Goal: Transaction & Acquisition: Purchase product/service

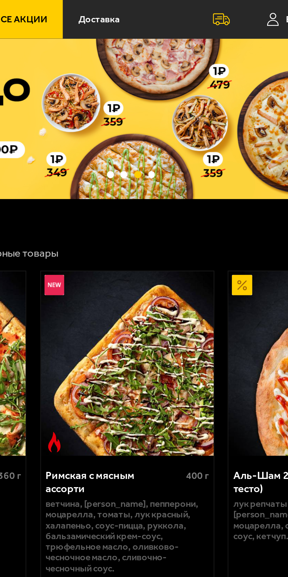
click at [230, 7] on icon at bounding box center [229, 8] width 5 height 6
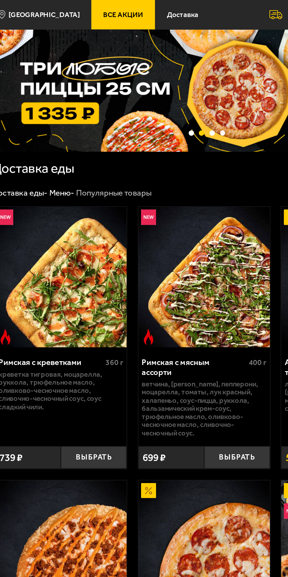
click at [75, 6] on span "[GEOGRAPHIC_DATA]" at bounding box center [80, 8] width 39 height 4
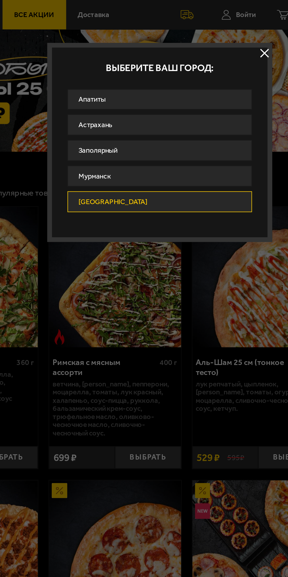
click at [120, 134] on div at bounding box center [144, 288] width 288 height 577
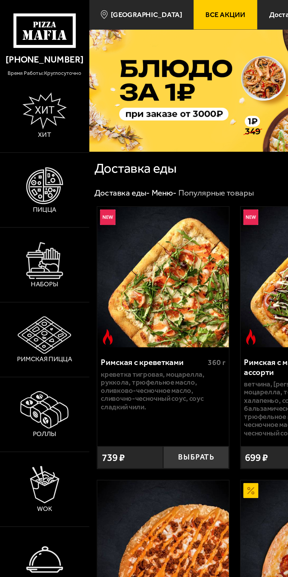
click at [26, 151] on img at bounding box center [24, 143] width 20 height 20
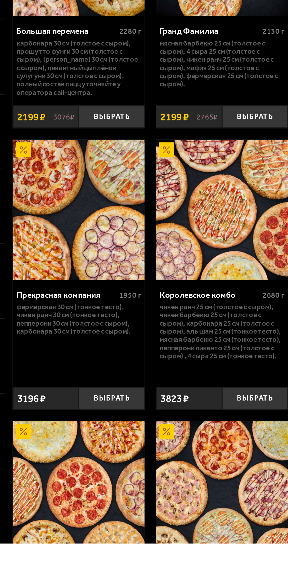
scroll to position [970, 0]
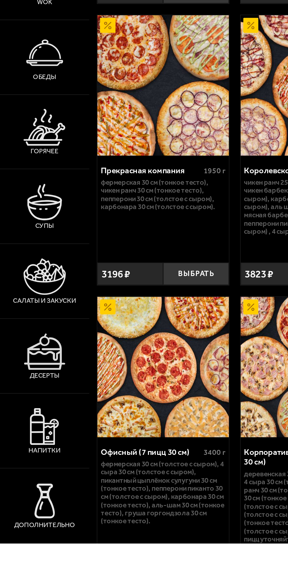
click at [43, 494] on link "Десерты" at bounding box center [24, 474] width 49 height 41
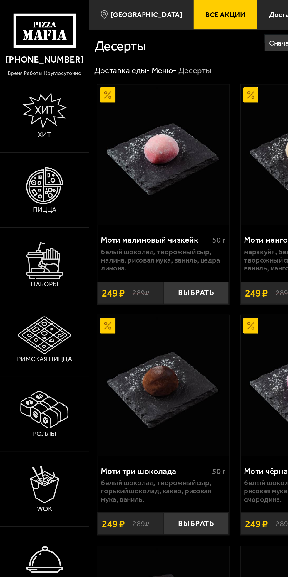
click at [30, 151] on img at bounding box center [24, 143] width 20 height 20
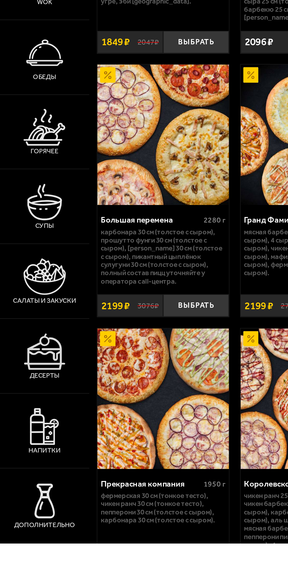
scroll to position [798, 0]
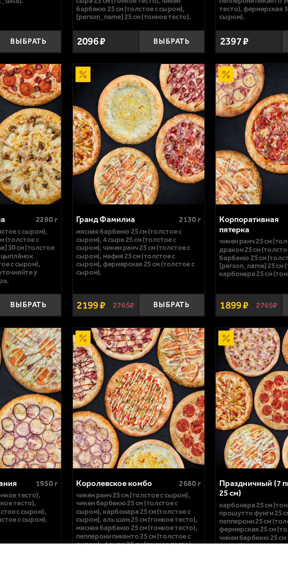
click at [235, 495] on img at bounding box center [247, 497] width 73 height 77
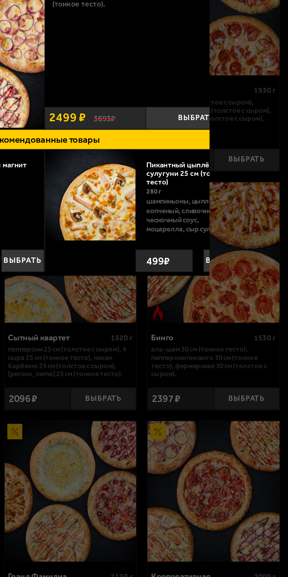
scroll to position [816, 0]
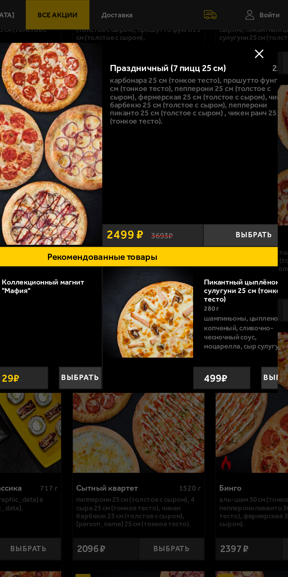
scroll to position [0, 1]
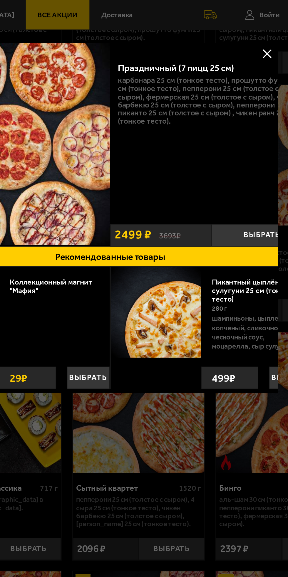
click at [240, 31] on button at bounding box center [238, 29] width 9 height 9
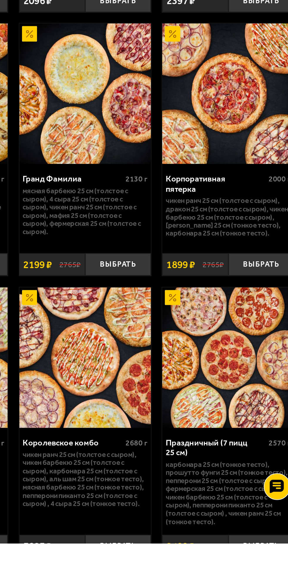
scroll to position [820, 0]
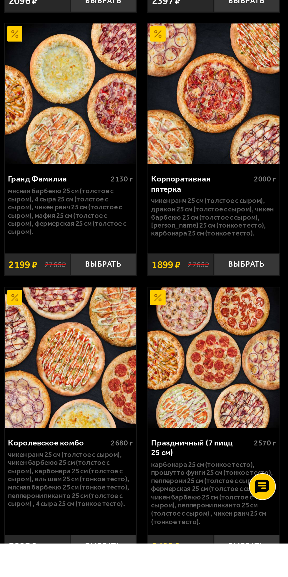
click at [265, 572] on button "Выбрать" at bounding box center [265, 578] width 36 height 12
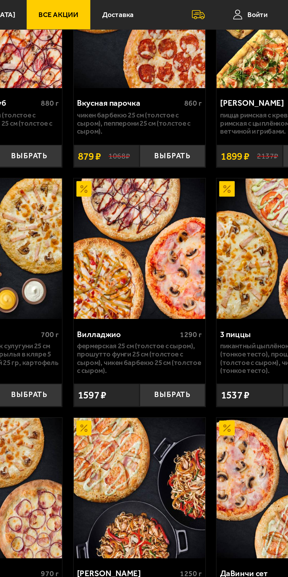
scroll to position [0, 0]
